Goal: Information Seeking & Learning: Check status

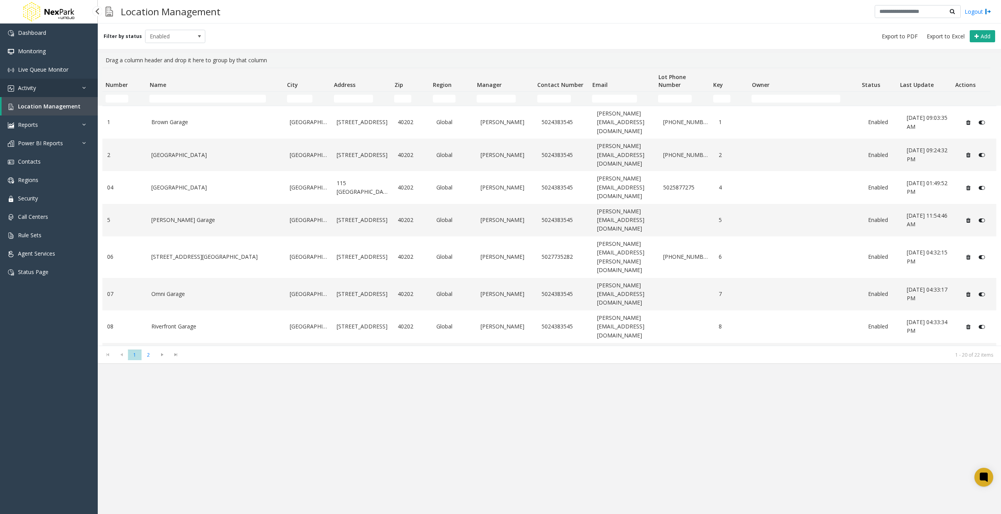
click at [74, 93] on link "Activity" at bounding box center [49, 88] width 98 height 18
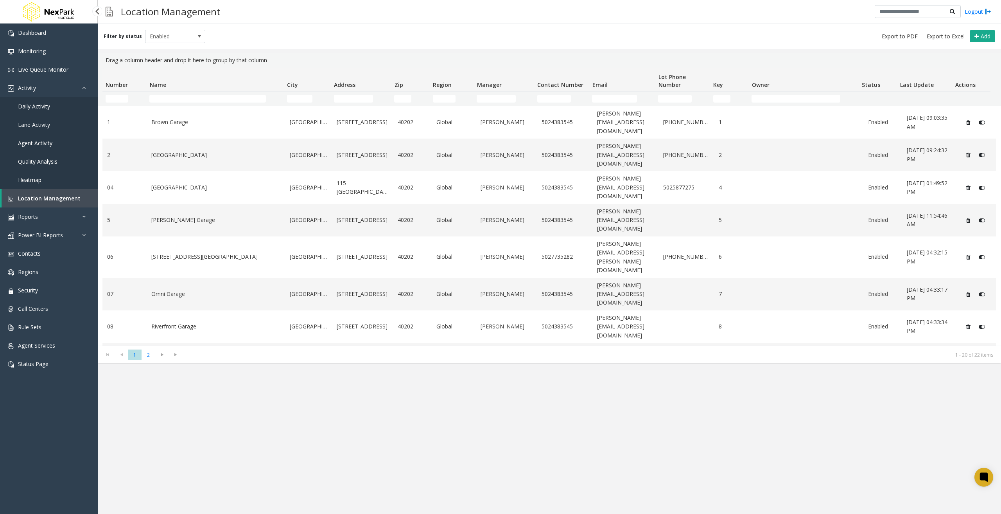
click at [61, 104] on link "Daily Activity" at bounding box center [49, 106] width 98 height 18
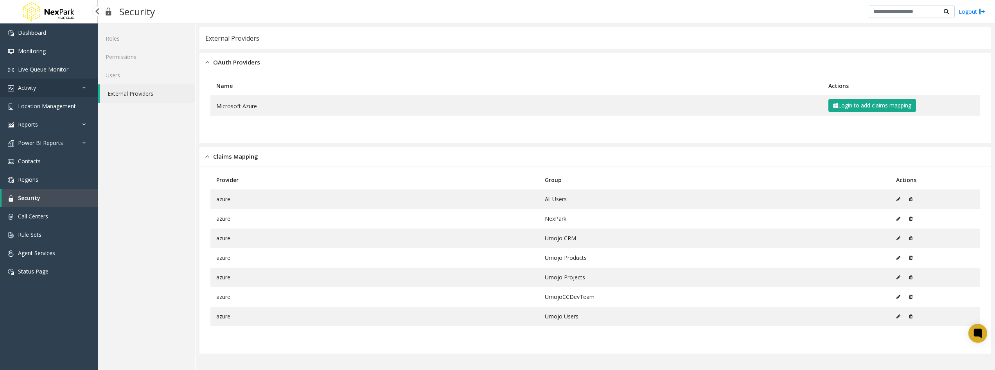
click at [49, 87] on link "Activity" at bounding box center [49, 88] width 98 height 18
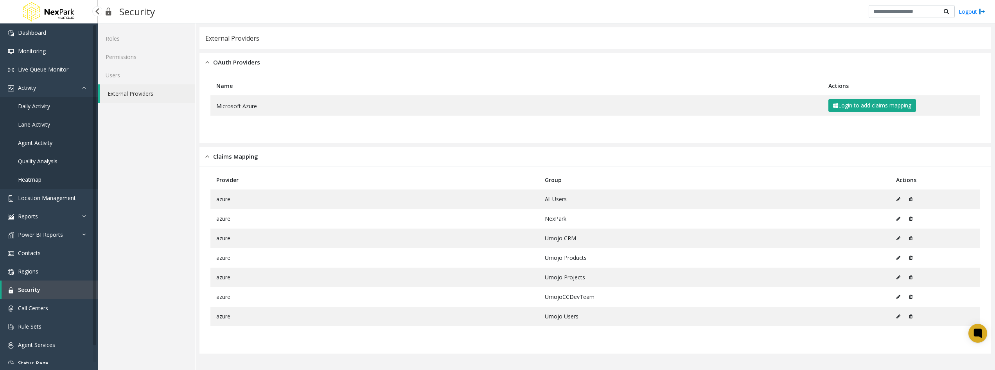
click at [42, 114] on link "Daily Activity" at bounding box center [49, 106] width 98 height 18
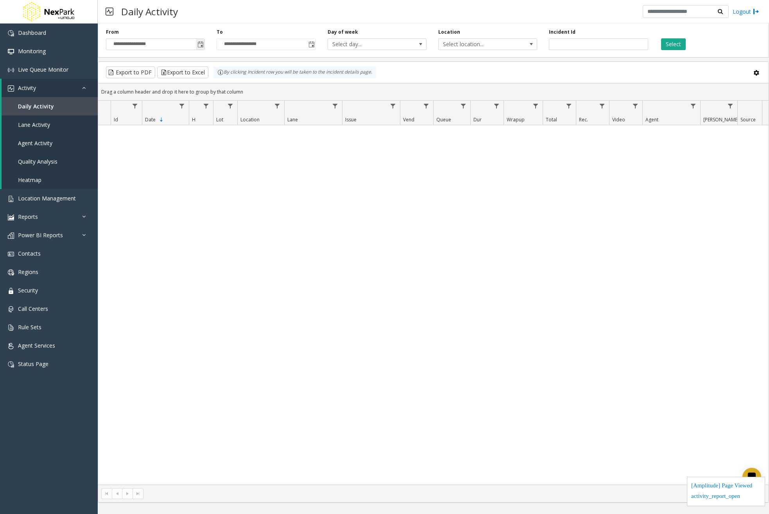
click at [204, 41] on span "Toggle popup" at bounding box center [200, 44] width 9 height 13
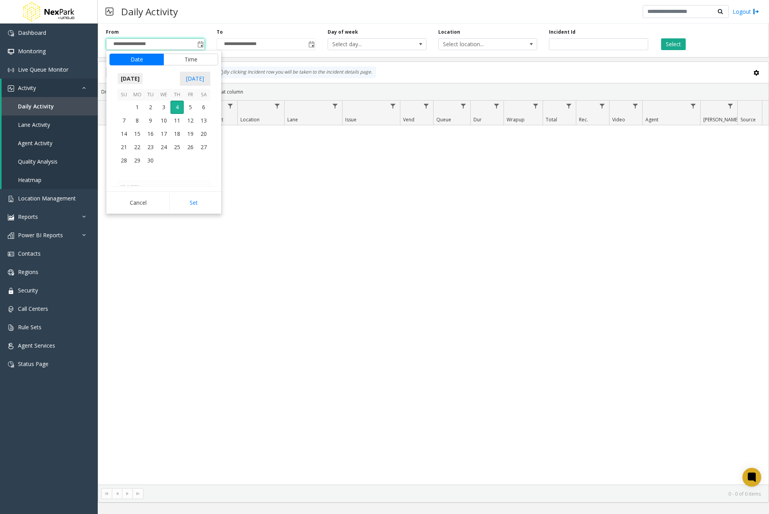
click at [139, 83] on span "September 2025" at bounding box center [130, 79] width 26 height 12
click at [126, 120] on span "Jan" at bounding box center [126, 118] width 19 height 19
click at [122, 110] on span "1" at bounding box center [123, 107] width 13 height 13
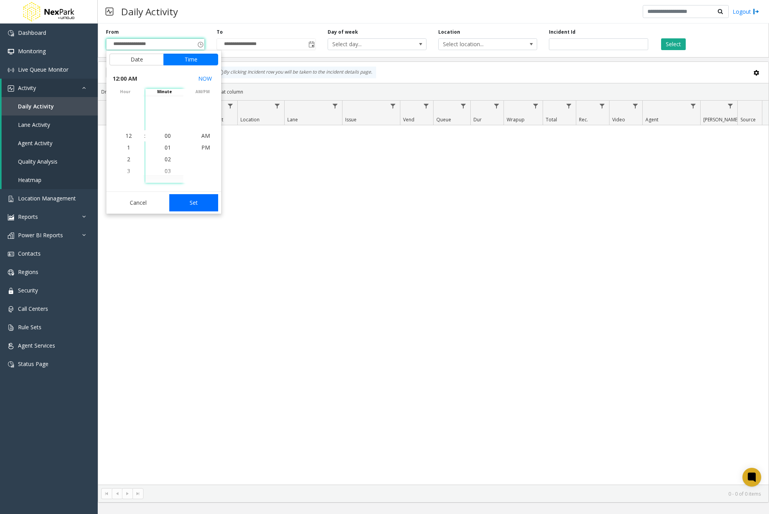
click at [190, 201] on button "Set" at bounding box center [193, 202] width 49 height 17
type input "**********"
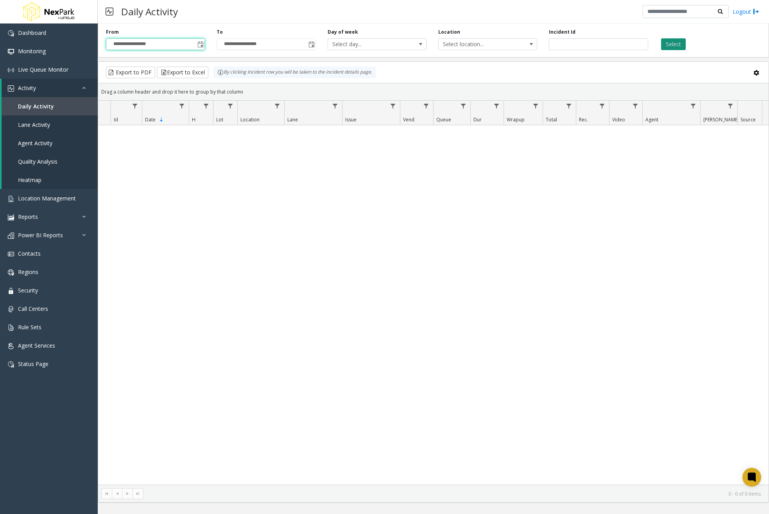
click at [675, 44] on button "Select" at bounding box center [673, 44] width 25 height 12
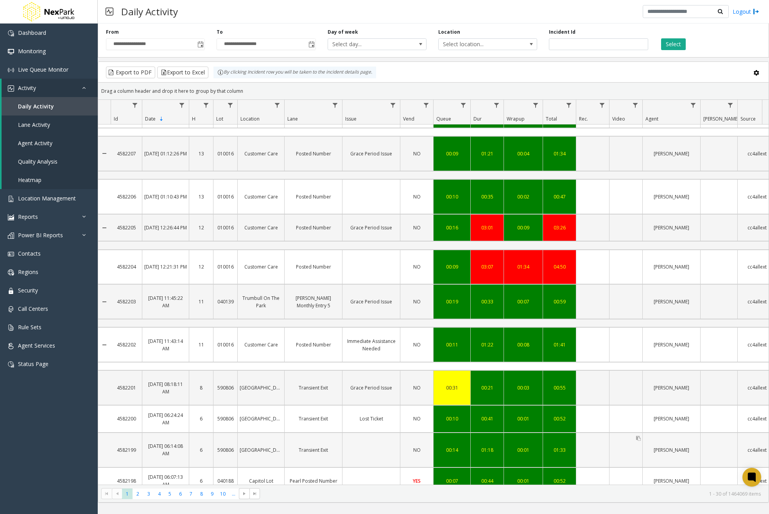
scroll to position [716, 0]
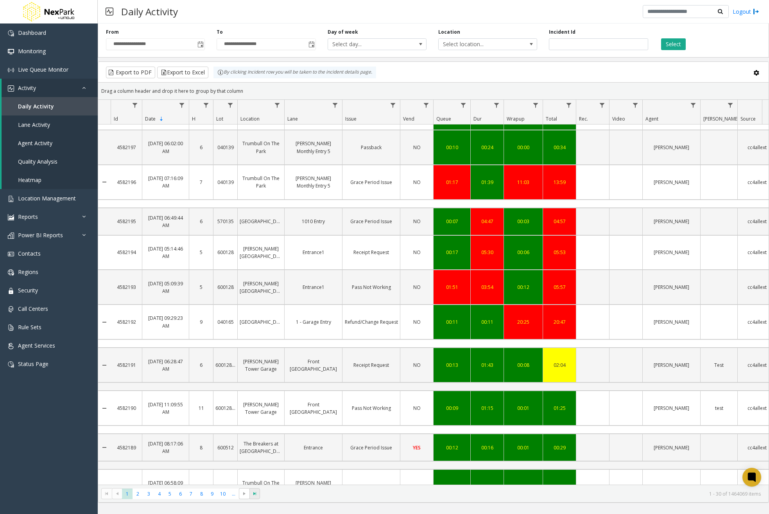
click at [254, 370] on span "Go to the last page" at bounding box center [255, 493] width 6 height 6
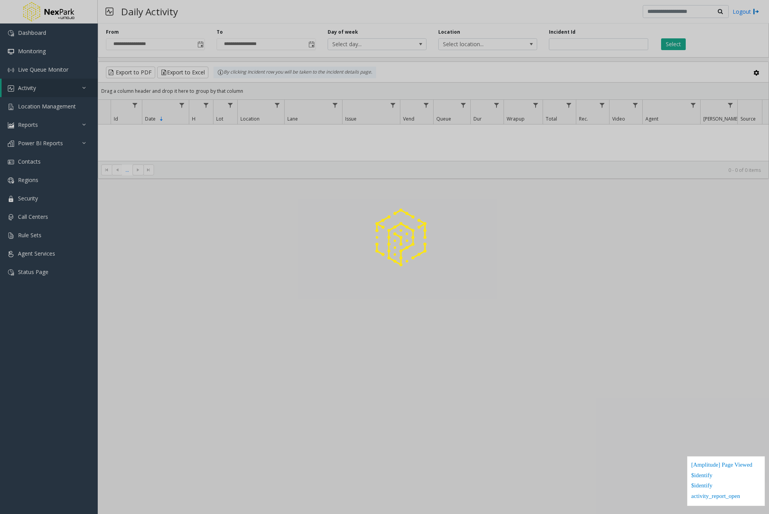
click at [201, 47] on div at bounding box center [384, 257] width 769 height 514
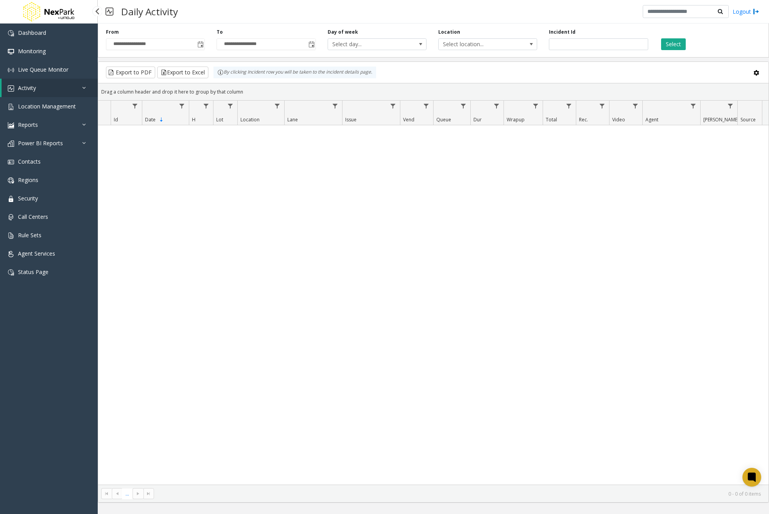
click at [45, 88] on link "Activity" at bounding box center [50, 88] width 96 height 18
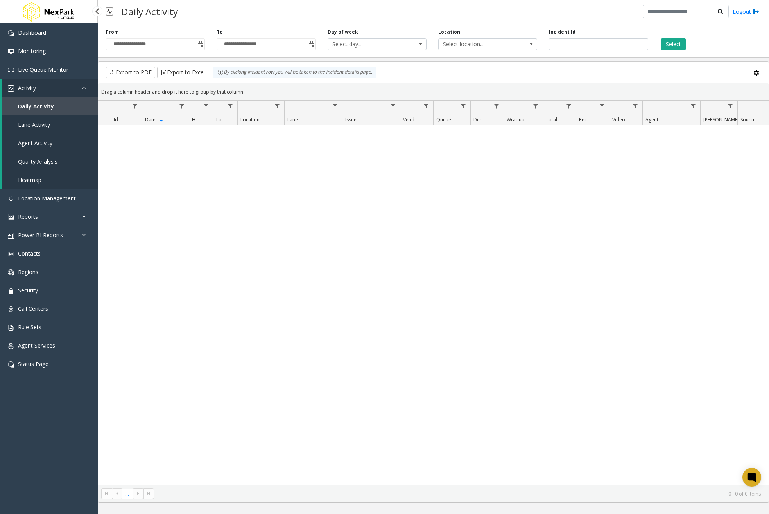
click at [46, 110] on span "Daily Activity" at bounding box center [36, 105] width 36 height 7
click at [38, 121] on span "Lane Activity" at bounding box center [34, 124] width 32 height 7
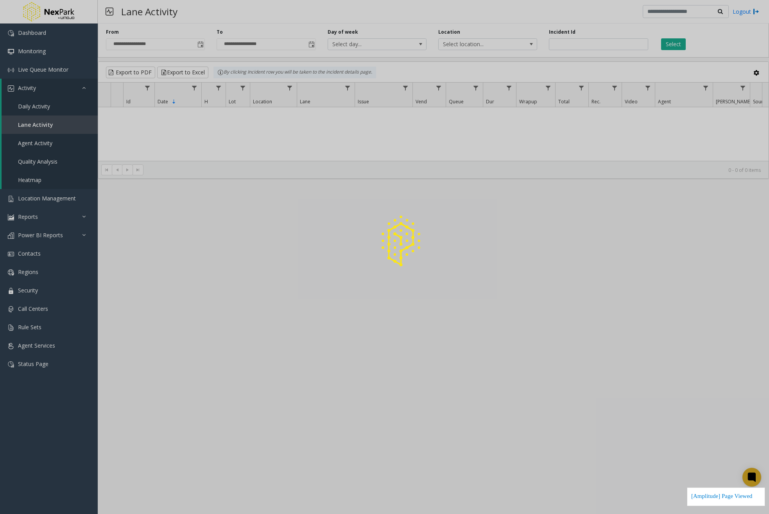
click at [47, 106] on div at bounding box center [384, 257] width 769 height 514
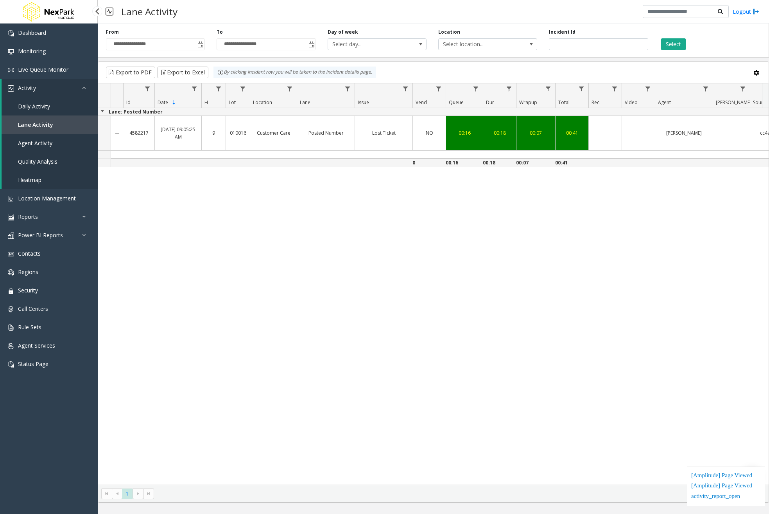
click at [47, 106] on span "Daily Activity" at bounding box center [34, 105] width 32 height 7
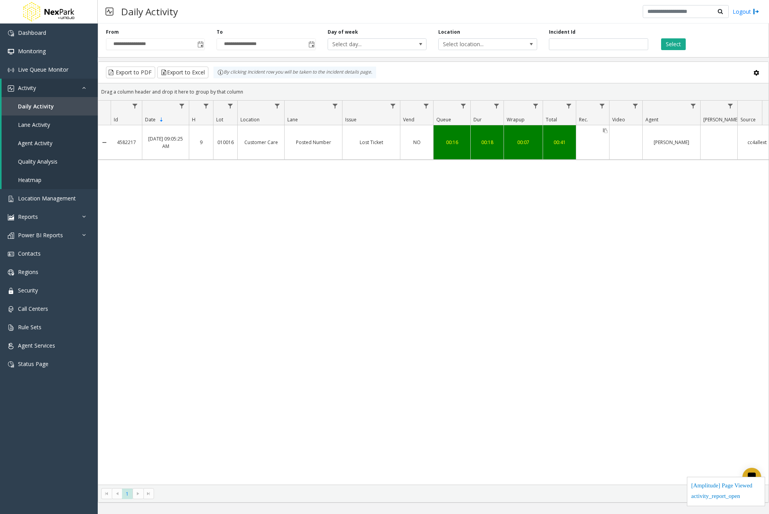
click at [590, 144] on div "Data table" at bounding box center [592, 142] width 33 height 34
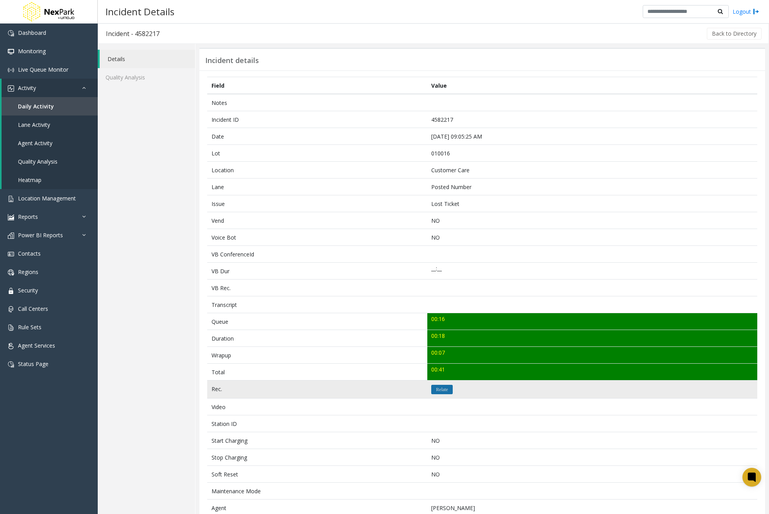
click at [445, 387] on icon "Relate" at bounding box center [442, 389] width 12 height 5
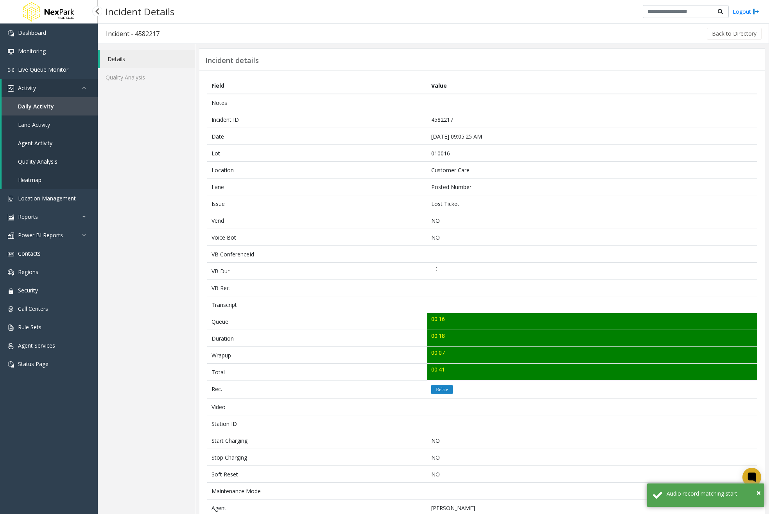
click at [69, 108] on link "Daily Activity" at bounding box center [50, 106] width 96 height 18
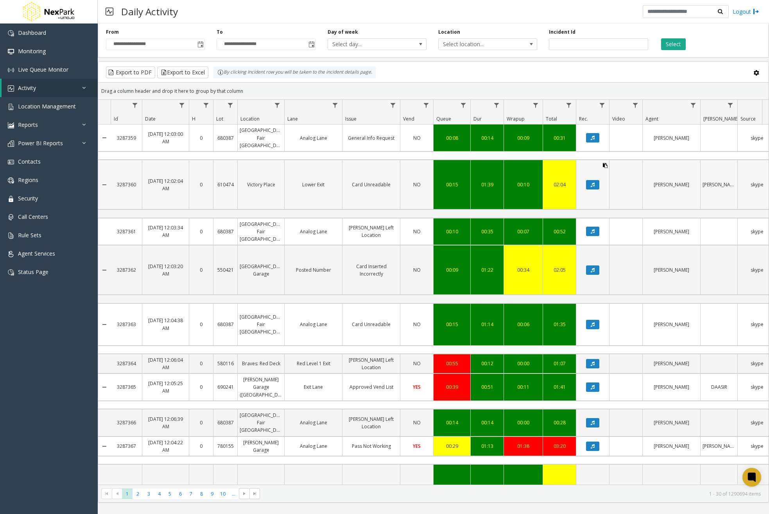
click at [604, 163] on icon "Data table" at bounding box center [605, 165] width 5 height 5
click at [594, 268] on icon "Data table" at bounding box center [593, 270] width 4 height 5
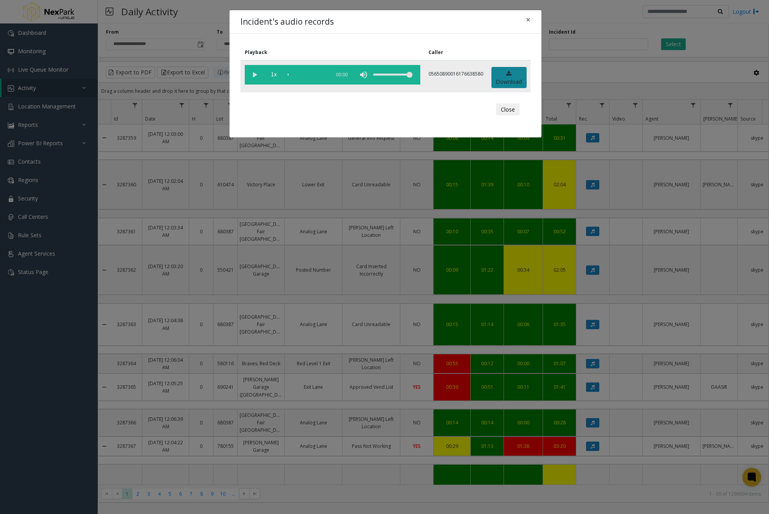
click at [521, 71] on link "Download" at bounding box center [509, 78] width 35 height 22
click at [529, 18] on span "×" at bounding box center [528, 19] width 5 height 11
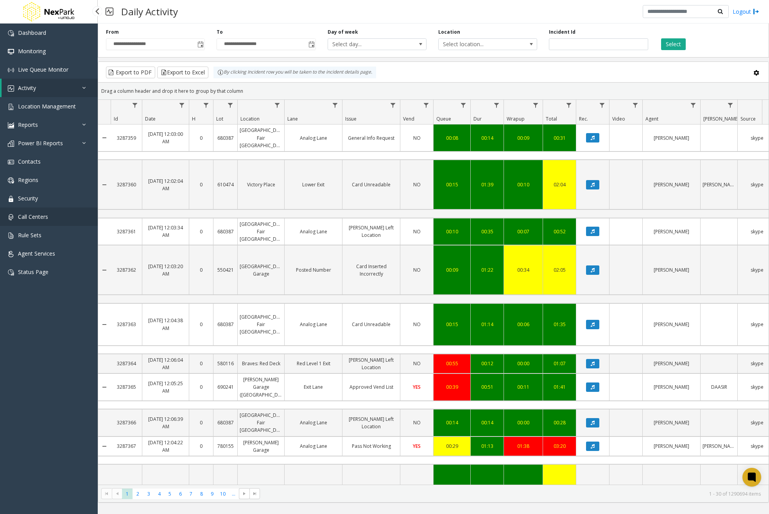
click at [39, 212] on link "Call Centers" at bounding box center [49, 216] width 98 height 18
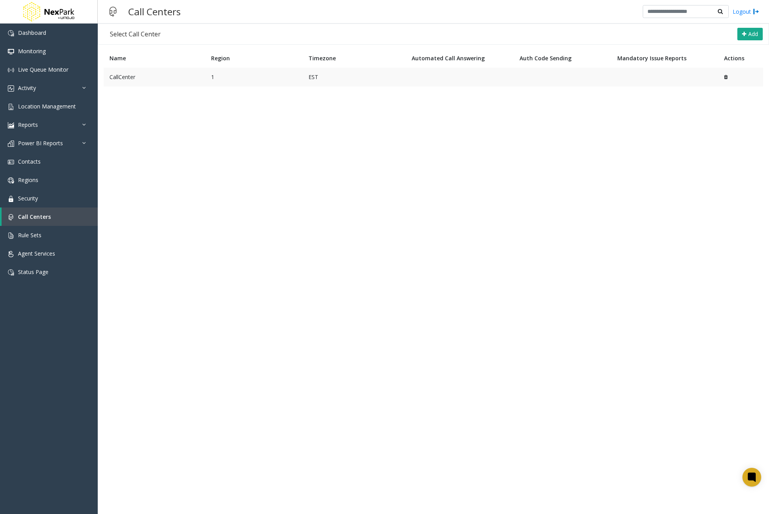
click at [169, 79] on td "CallCenter" at bounding box center [155, 77] width 102 height 19
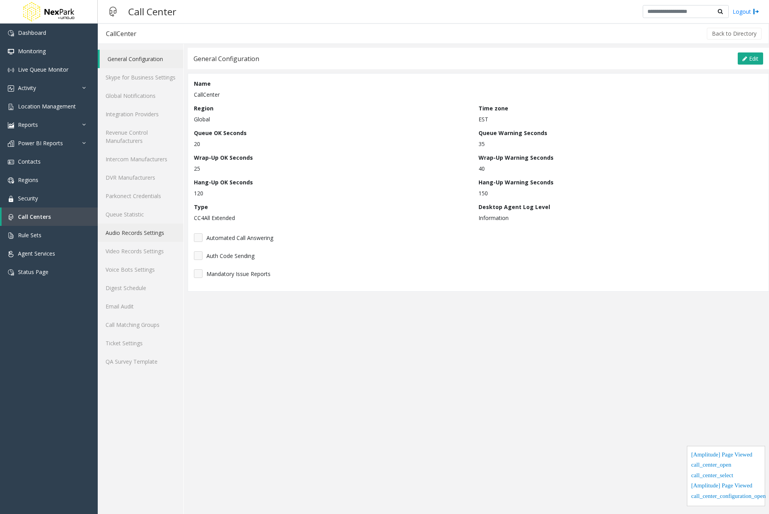
click at [146, 234] on link "Audio Records Settings" at bounding box center [141, 232] width 86 height 18
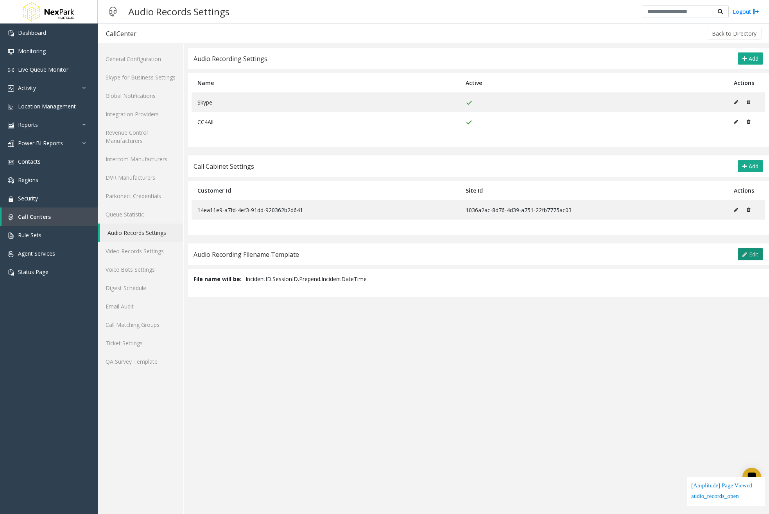
click at [756, 251] on span "Edit" at bounding box center [753, 253] width 9 height 7
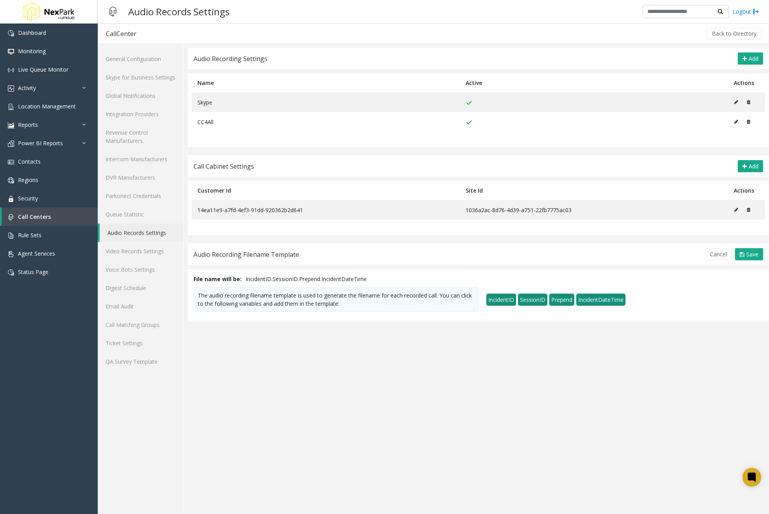
click at [504, 298] on span "IncidentID" at bounding box center [502, 299] width 30 height 12
click at [538, 298] on span "SessionID" at bounding box center [532, 299] width 29 height 12
drag, startPoint x: 554, startPoint y: 298, endPoint x: 581, endPoint y: 298, distance: 27.0
click at [555, 298] on span "Prepend" at bounding box center [562, 299] width 25 height 12
click at [584, 298] on span "IncidentDateTime" at bounding box center [600, 299] width 49 height 12
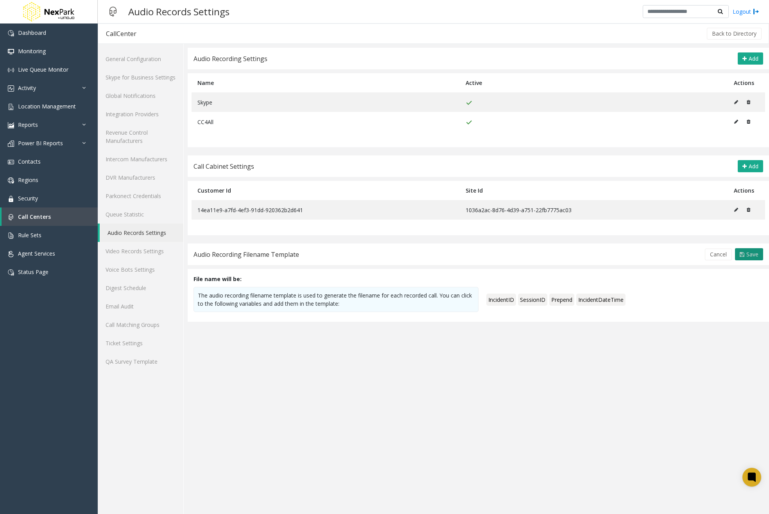
click at [751, 251] on span "Save" at bounding box center [753, 253] width 12 height 7
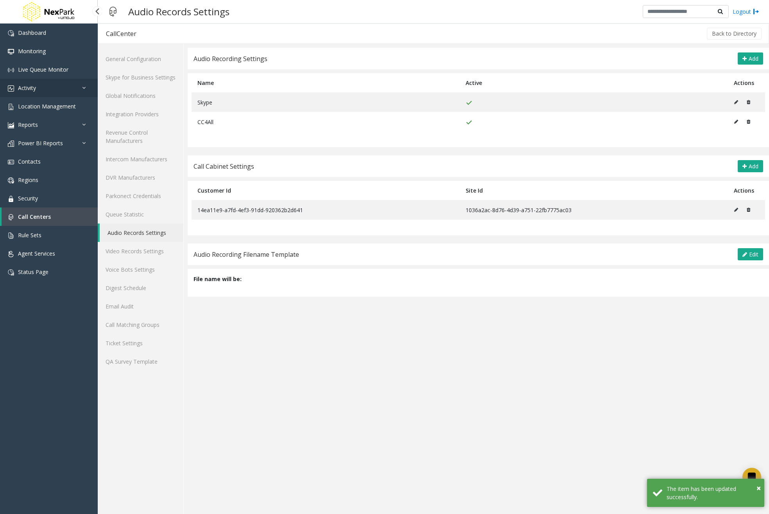
click at [59, 88] on link "Activity" at bounding box center [49, 88] width 98 height 18
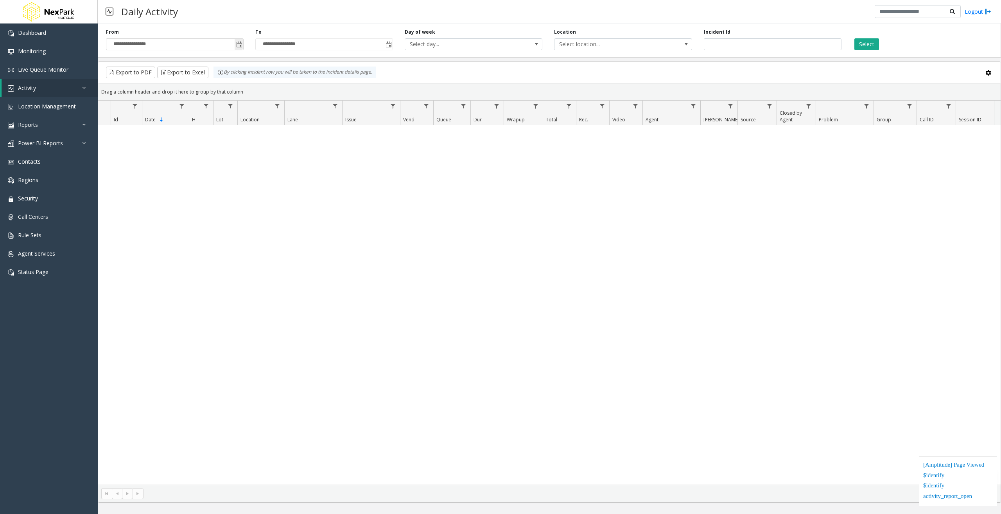
click at [241, 46] on span "Toggle popup" at bounding box center [239, 44] width 6 height 6
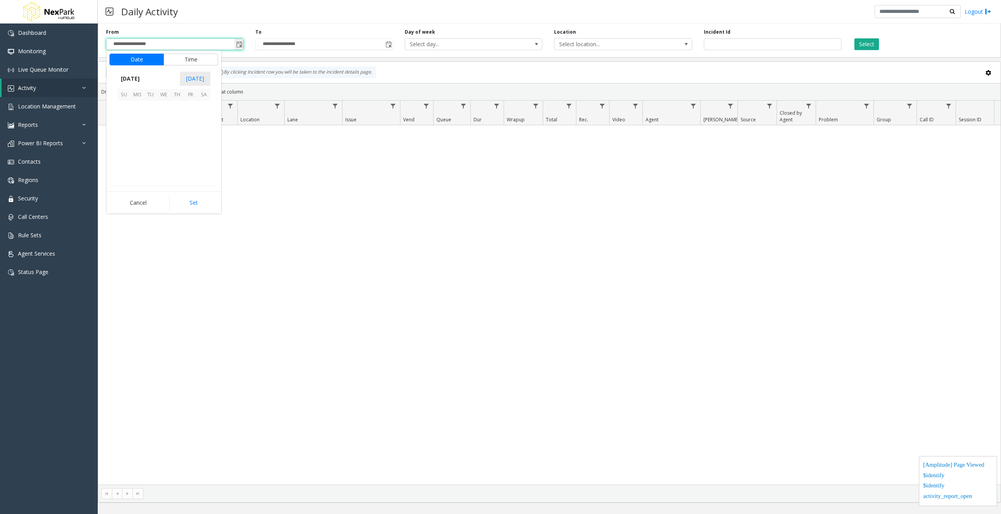
scroll to position [140369, 0]
click at [141, 107] on span "1" at bounding box center [137, 107] width 13 height 13
click at [212, 203] on button "Set" at bounding box center [193, 202] width 49 height 17
type input "**********"
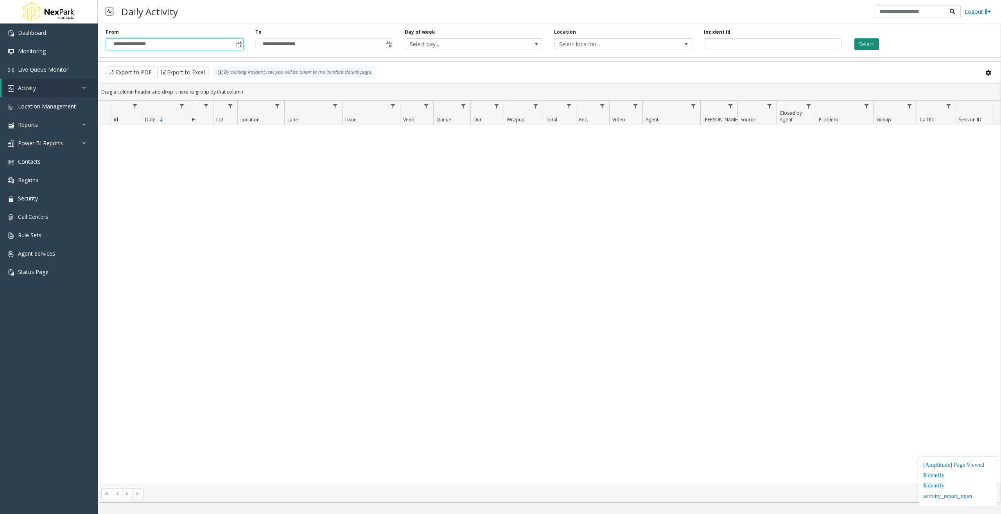
click at [873, 45] on button "Select" at bounding box center [867, 44] width 25 height 12
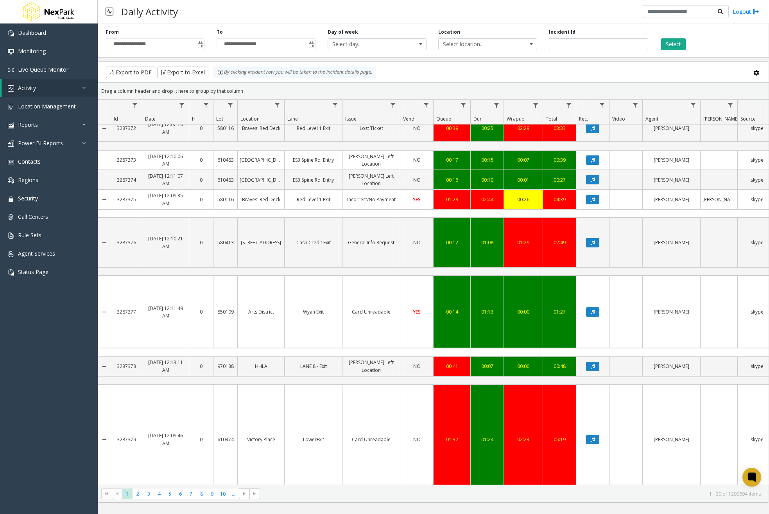
scroll to position [665, 0]
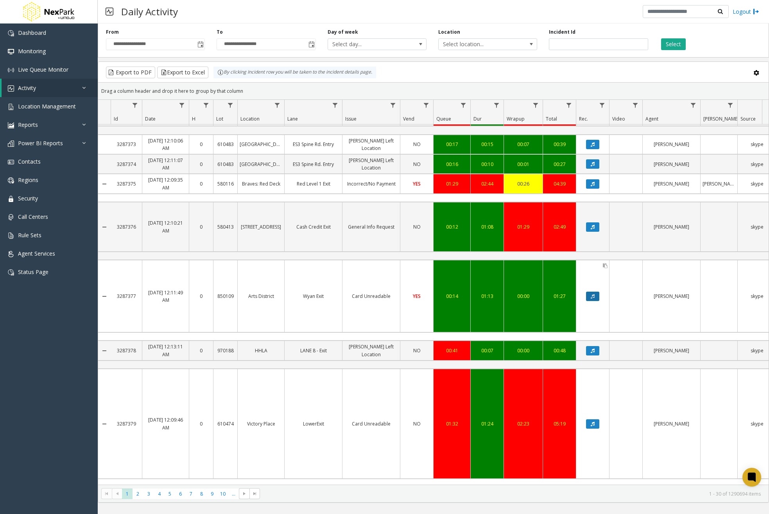
click at [593, 294] on icon "Data table" at bounding box center [593, 296] width 4 height 5
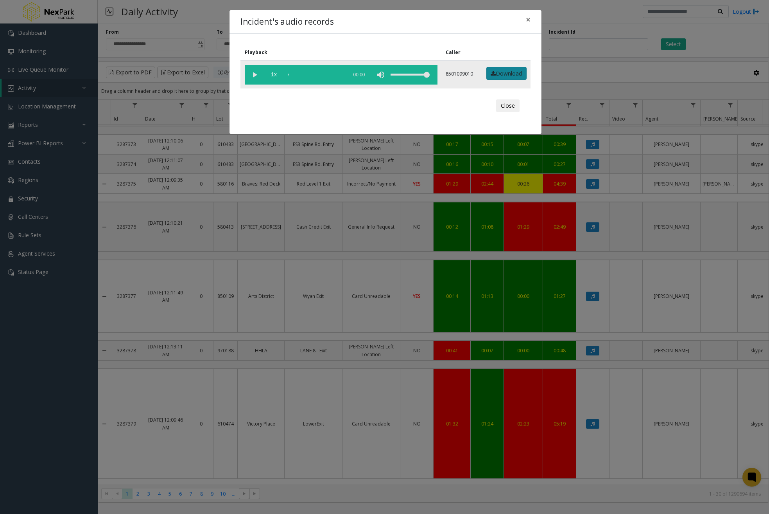
click at [506, 74] on link "Download" at bounding box center [507, 73] width 40 height 13
click at [528, 19] on span "×" at bounding box center [528, 19] width 5 height 11
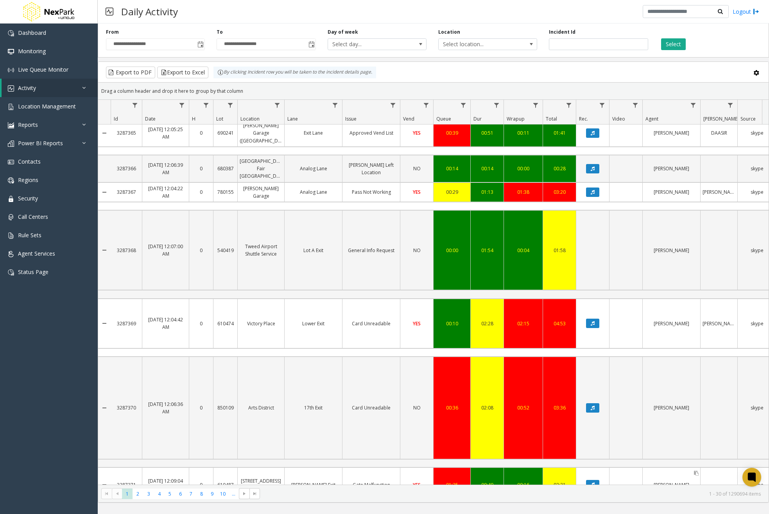
scroll to position [0, 0]
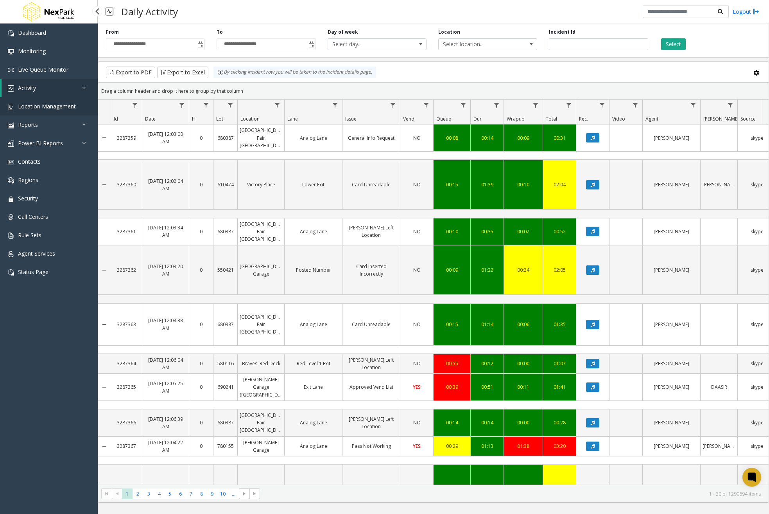
click at [58, 108] on span "Location Management" at bounding box center [47, 105] width 58 height 7
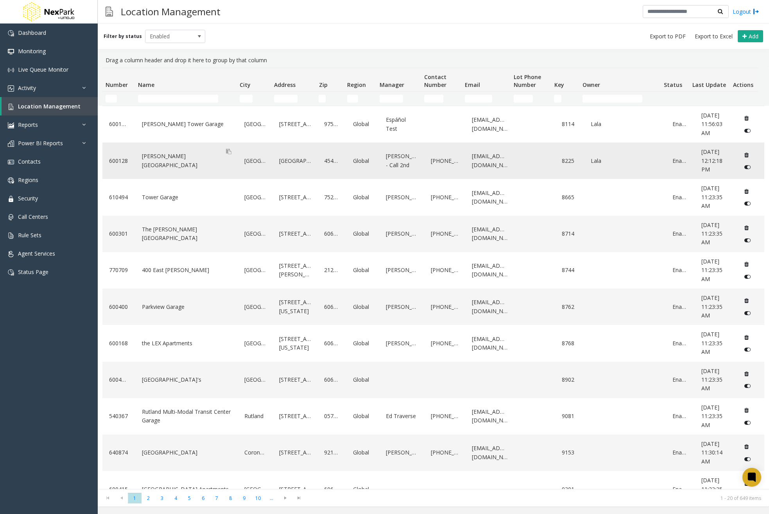
click at [190, 170] on div "Webster Square" at bounding box center [186, 160] width 93 height 30
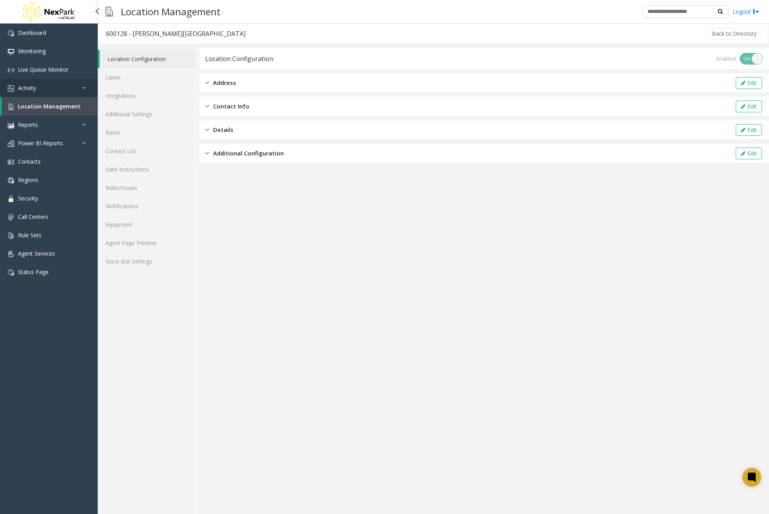
click at [70, 85] on link "Activity" at bounding box center [49, 88] width 98 height 18
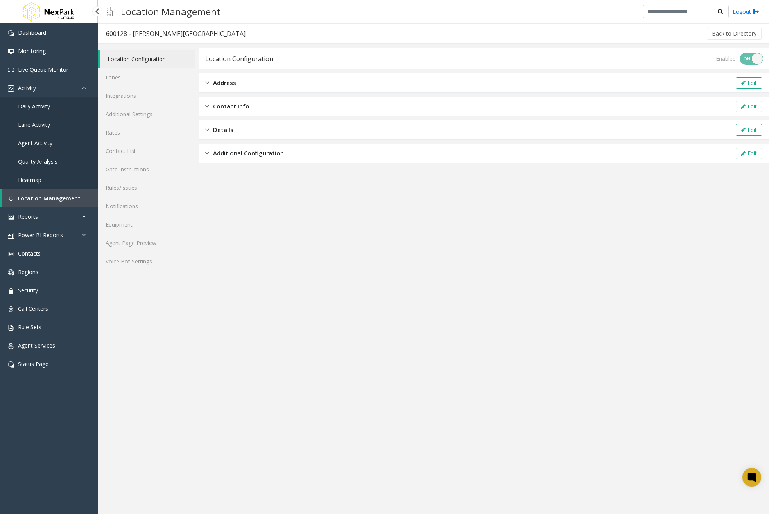
click at [38, 109] on span "Daily Activity" at bounding box center [34, 105] width 32 height 7
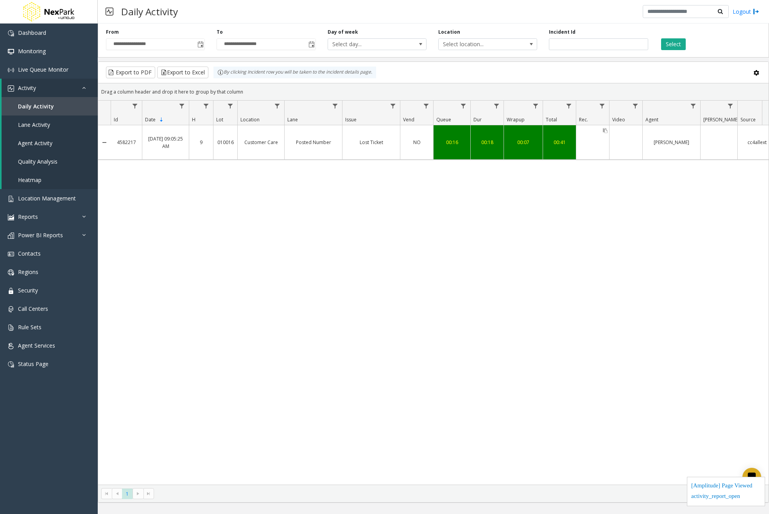
click at [599, 147] on div "Data table" at bounding box center [592, 142] width 33 height 34
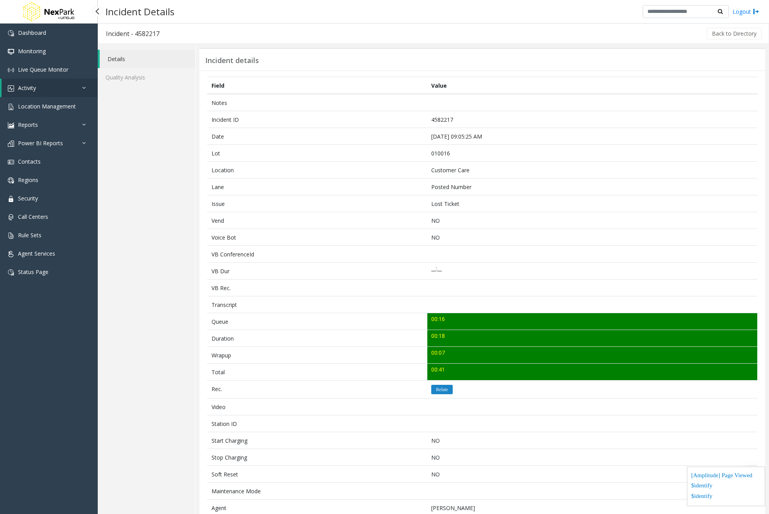
click at [31, 86] on span "Activity" at bounding box center [27, 87] width 18 height 7
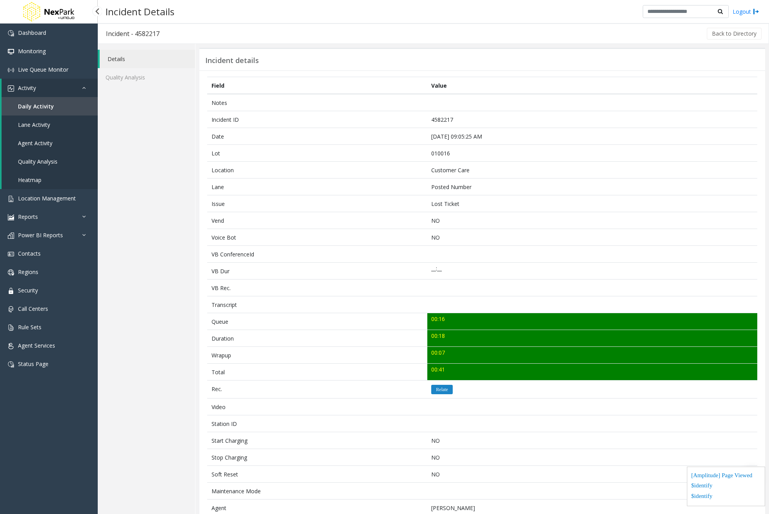
click at [40, 113] on link "Daily Activity" at bounding box center [50, 106] width 96 height 18
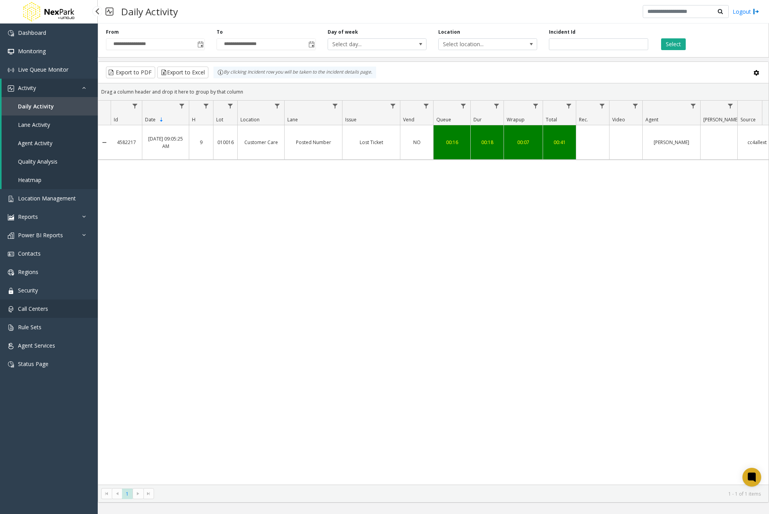
click at [53, 302] on link "Call Centers" at bounding box center [49, 308] width 98 height 18
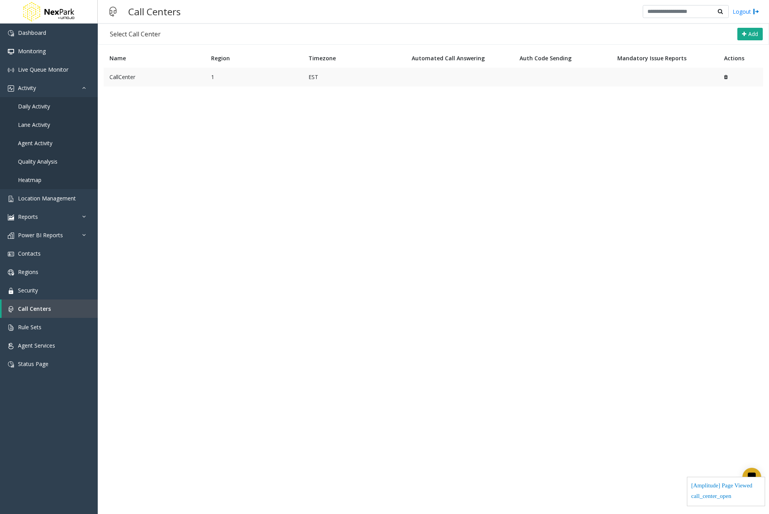
click at [172, 76] on td "CallCenter" at bounding box center [155, 77] width 102 height 19
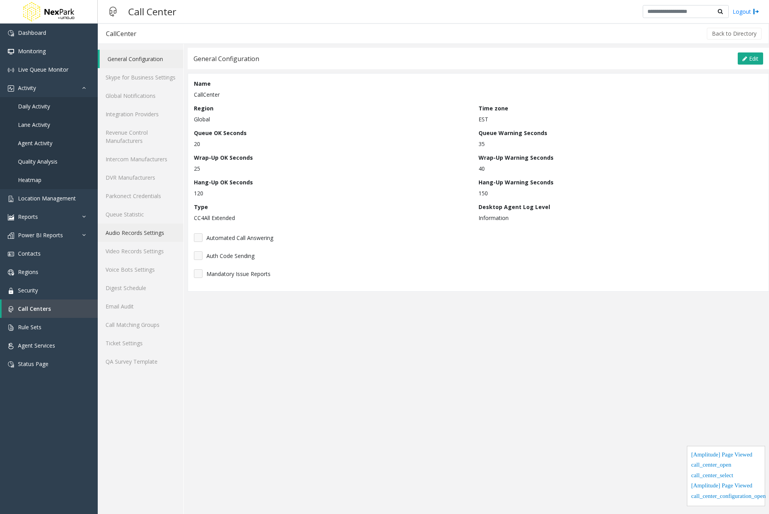
click at [131, 234] on link "Audio Records Settings" at bounding box center [141, 232] width 86 height 18
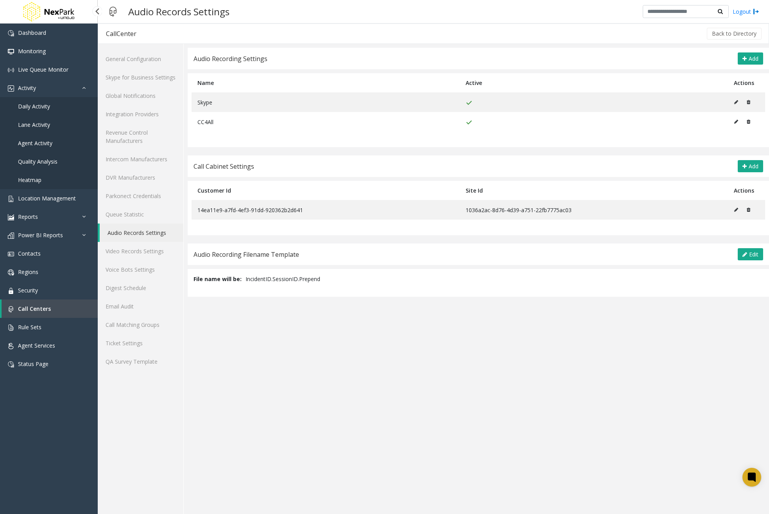
click at [27, 106] on span "Daily Activity" at bounding box center [34, 105] width 32 height 7
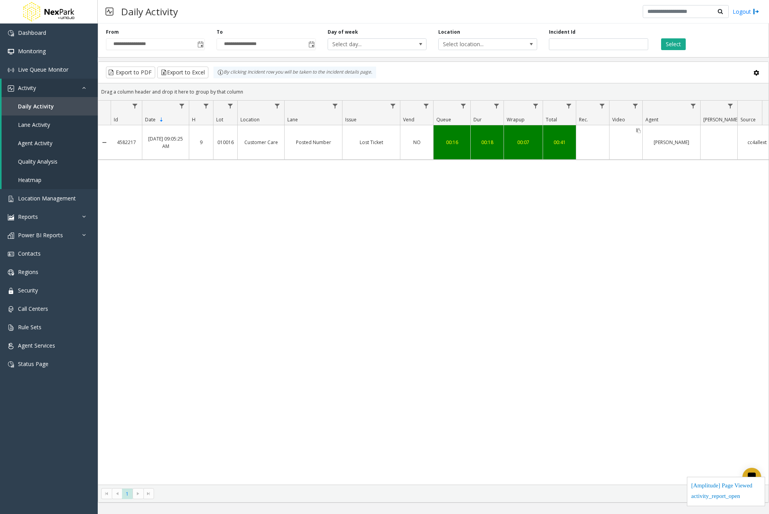
click at [610, 143] on div "Data table" at bounding box center [626, 142] width 33 height 4
